Goal: Find specific page/section: Find specific page/section

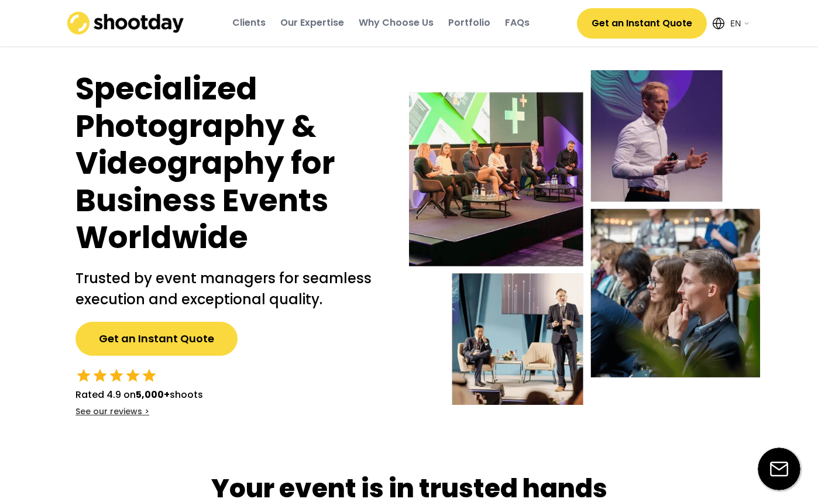
select select ""en""
click at [243, 22] on div "Clients" at bounding box center [248, 22] width 33 height 13
